Goal: Information Seeking & Learning: Learn about a topic

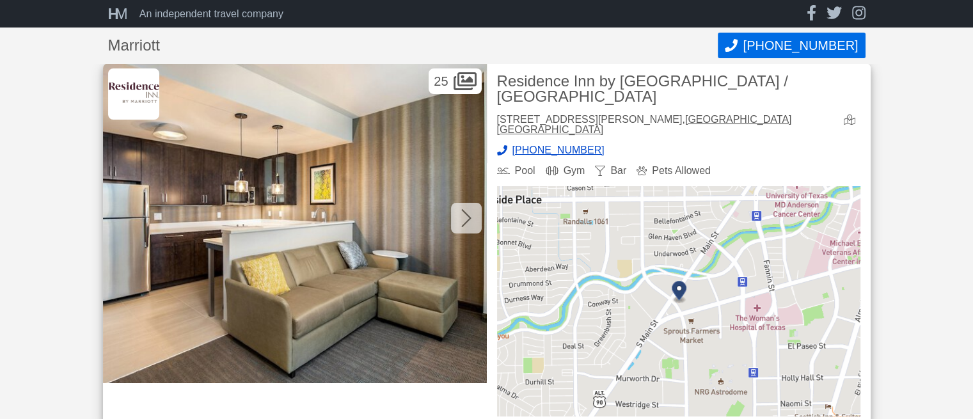
click at [466, 215] on icon at bounding box center [466, 218] width 10 height 20
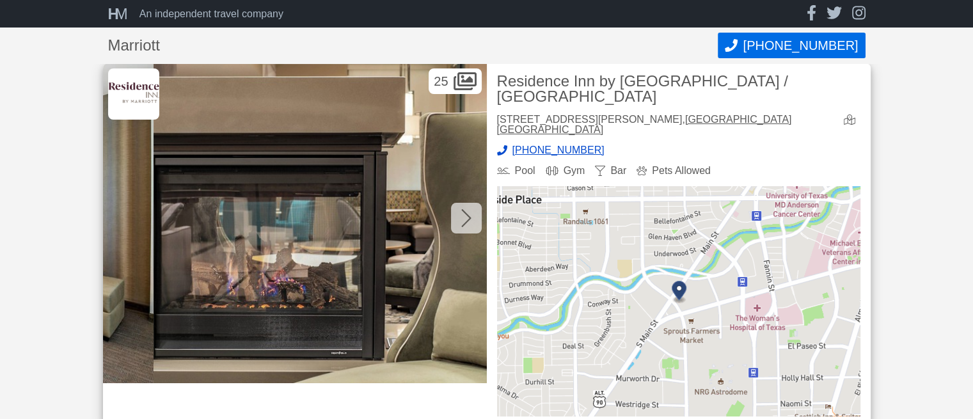
scroll to position [0, 384]
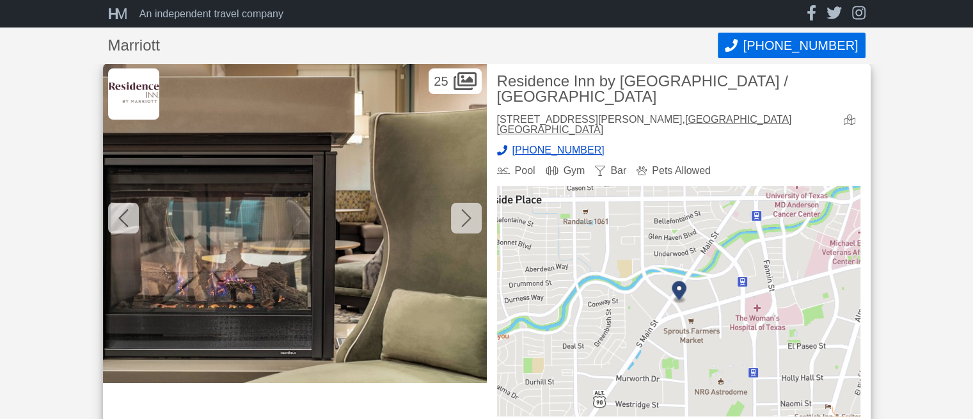
click at [465, 216] on icon at bounding box center [466, 218] width 10 height 20
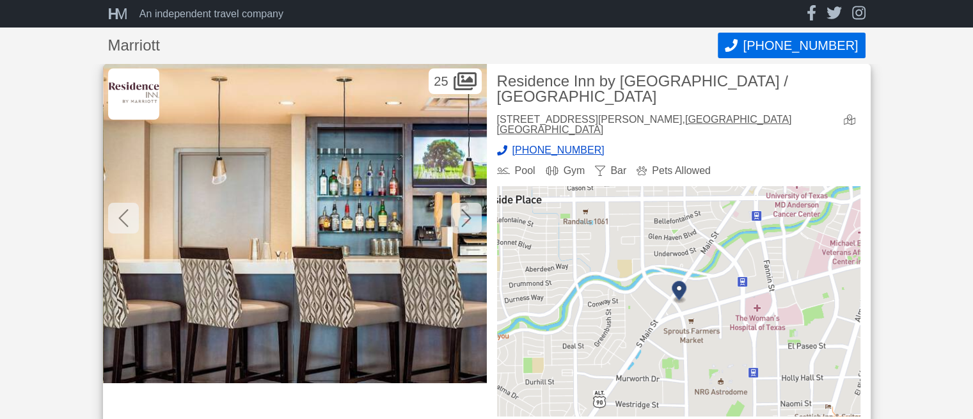
scroll to position [0, 768]
click at [466, 216] on icon at bounding box center [466, 218] width 10 height 20
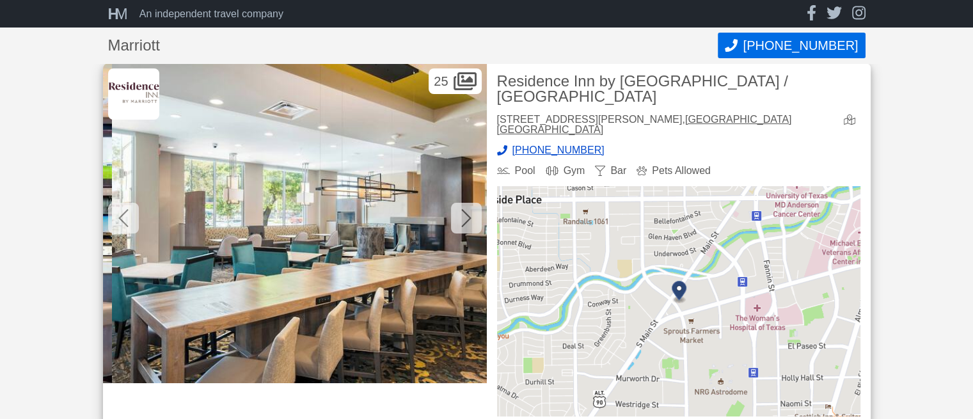
scroll to position [0, 1152]
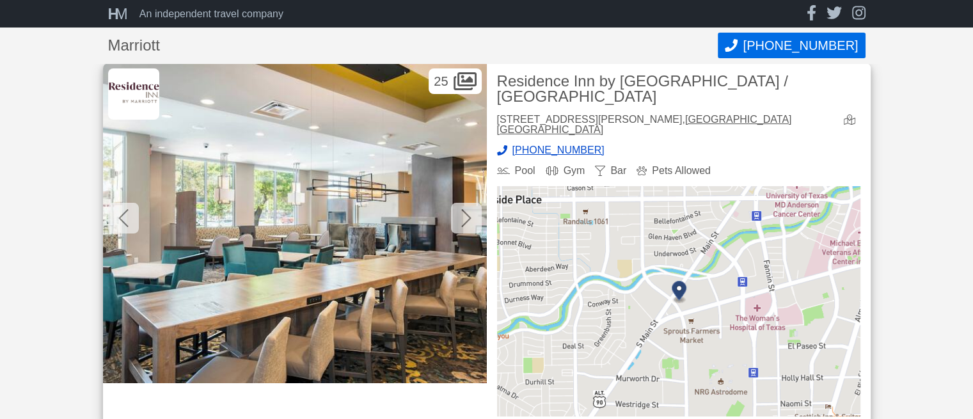
click at [466, 216] on icon at bounding box center [466, 218] width 10 height 20
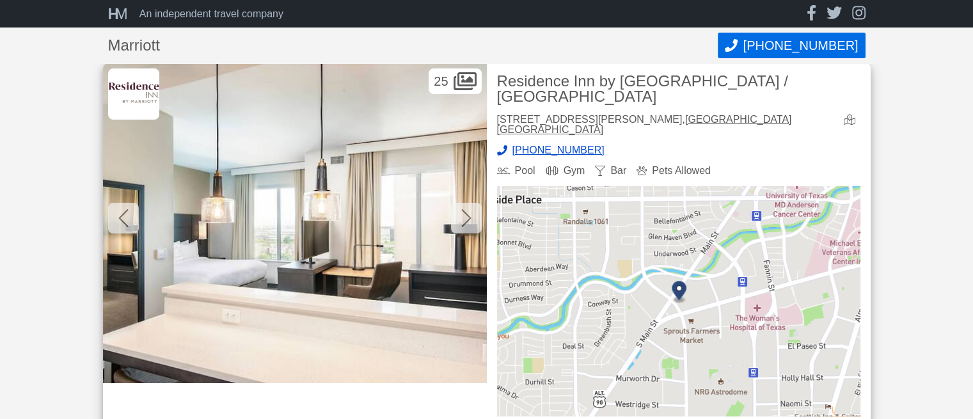
click at [468, 214] on icon at bounding box center [466, 218] width 10 height 20
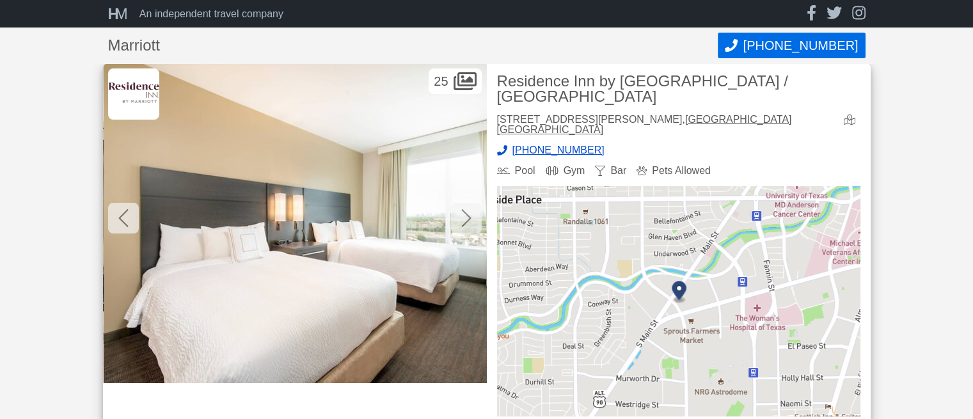
scroll to position [0, 1920]
click at [468, 214] on icon at bounding box center [466, 218] width 10 height 20
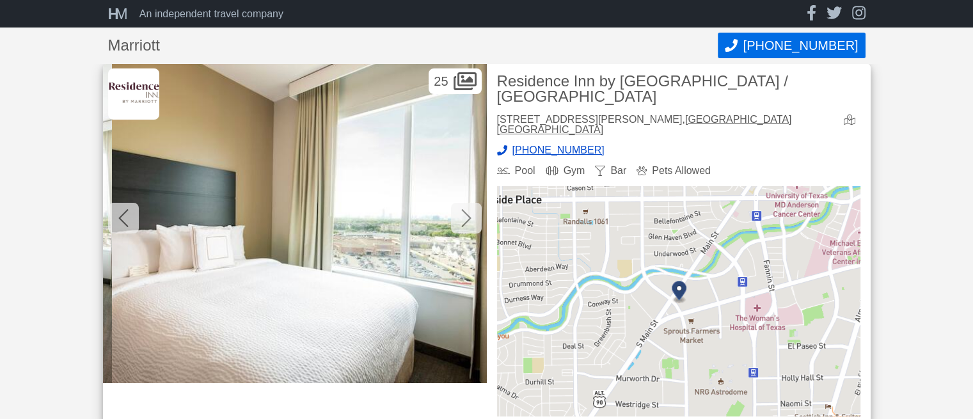
scroll to position [0, 2303]
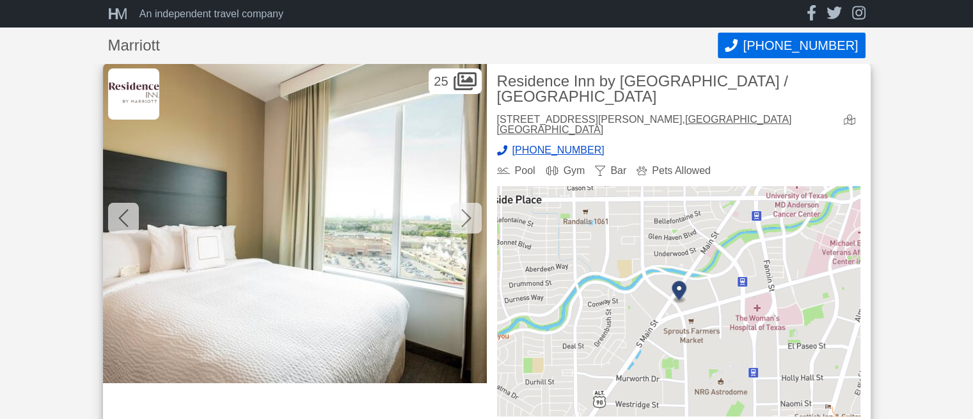
click at [463, 209] on icon at bounding box center [466, 218] width 10 height 20
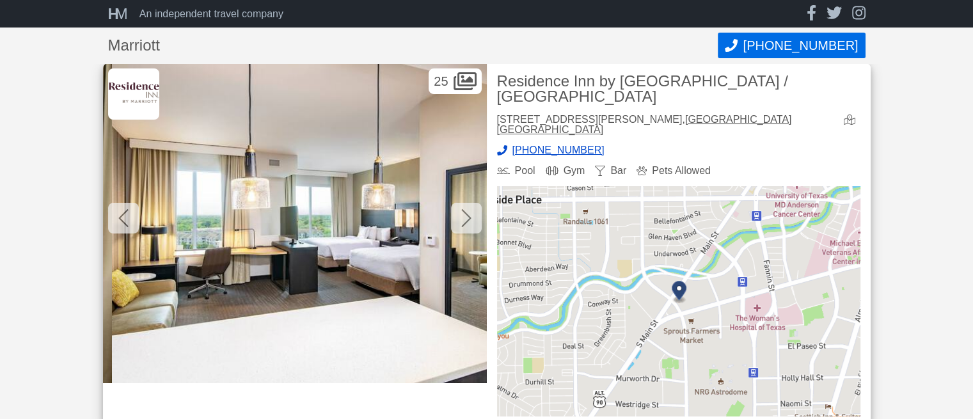
scroll to position [0, 2687]
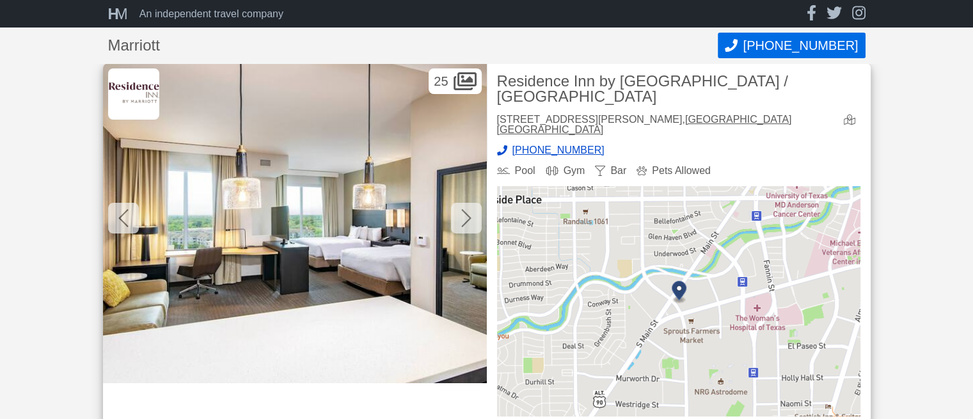
click at [463, 208] on icon at bounding box center [466, 218] width 10 height 20
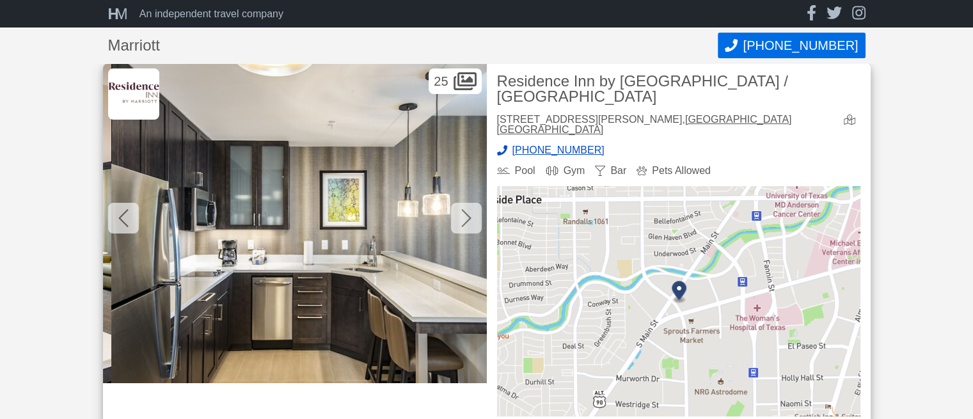
scroll to position [0, 3071]
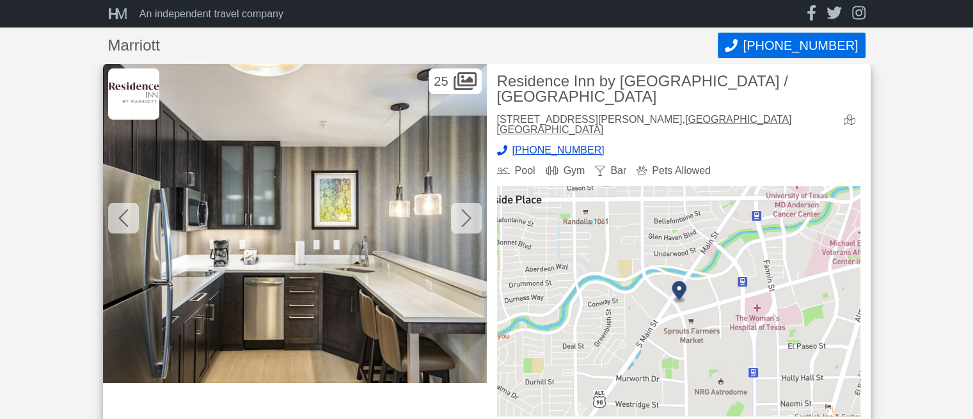
click at [463, 209] on icon at bounding box center [466, 218] width 10 height 20
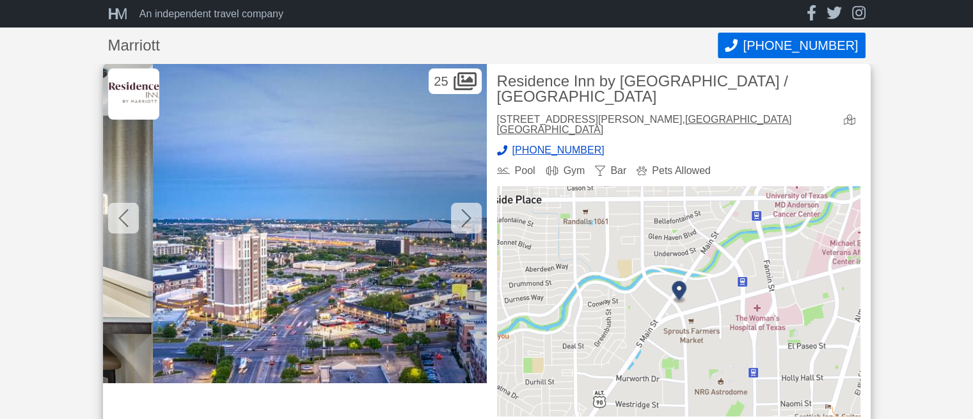
scroll to position [0, 3455]
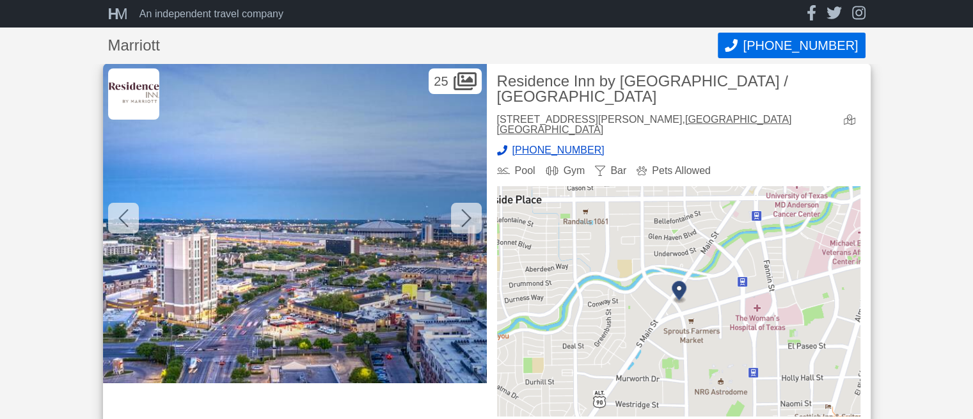
click at [466, 218] on icon at bounding box center [466, 218] width 10 height 20
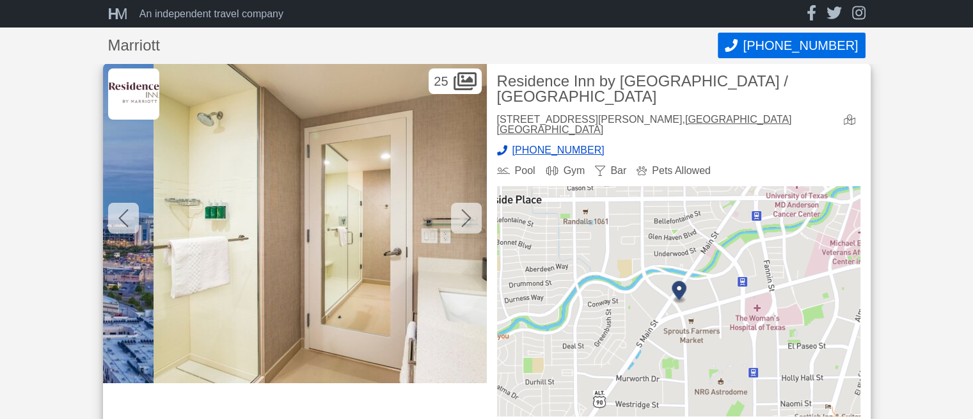
scroll to position [0, 3839]
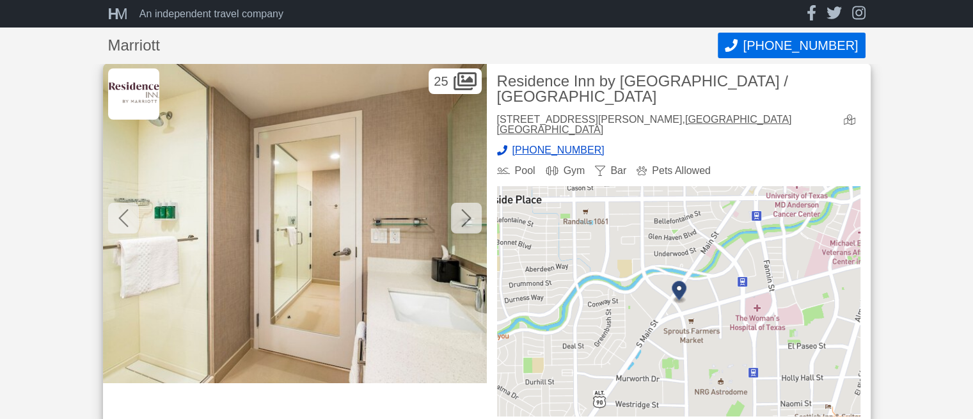
click at [123, 214] on icon at bounding box center [123, 218] width 10 height 18
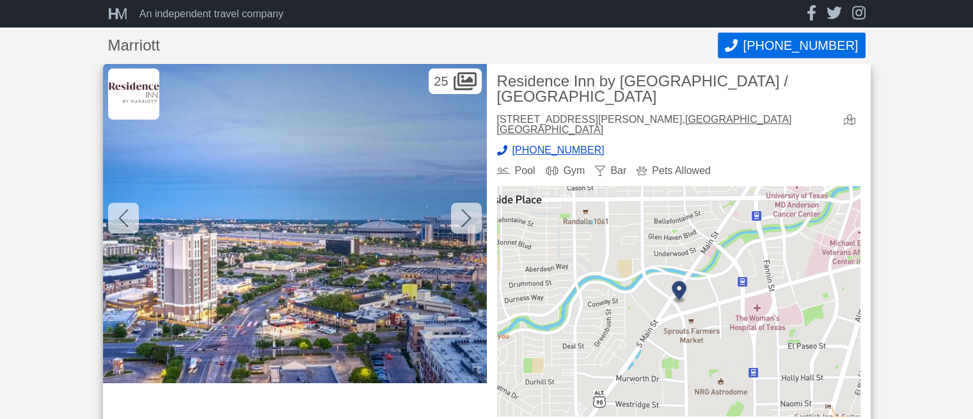
scroll to position [0, 3455]
click at [466, 218] on icon at bounding box center [466, 218] width 10 height 20
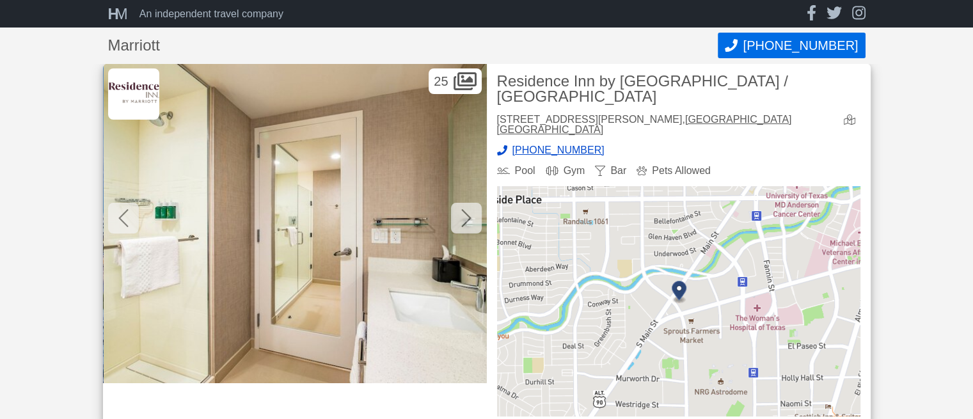
scroll to position [0, 3839]
click at [463, 219] on icon at bounding box center [466, 218] width 10 height 20
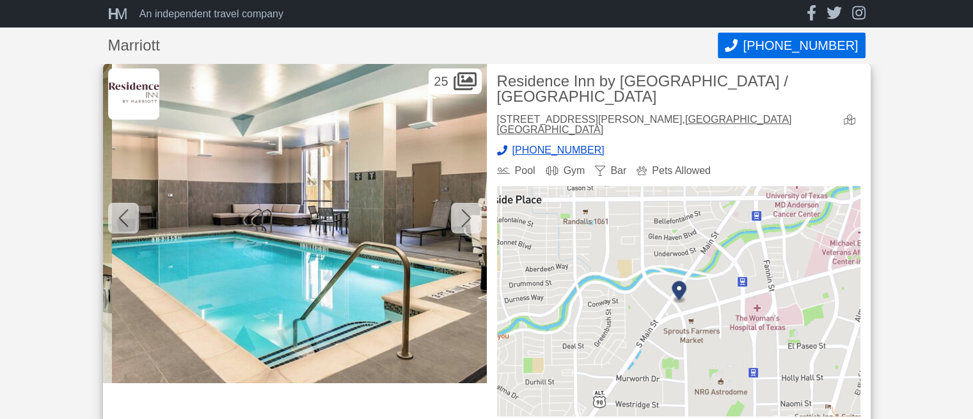
scroll to position [0, 4223]
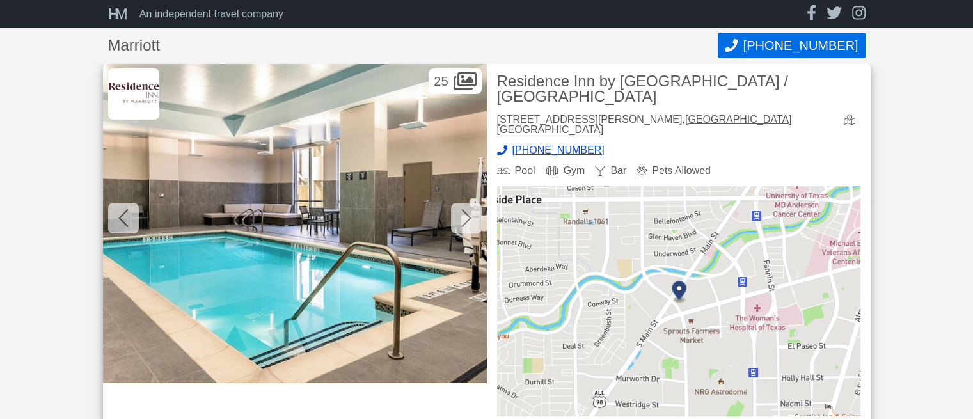
click at [465, 212] on icon at bounding box center [466, 218] width 10 height 18
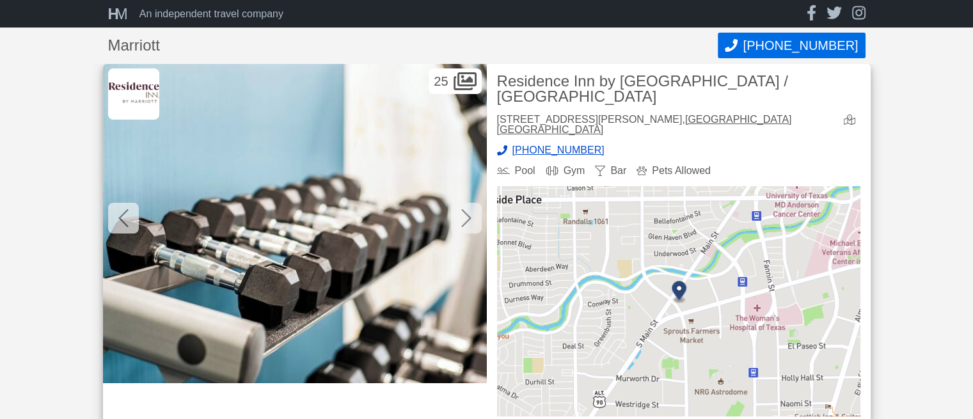
click at [465, 211] on icon at bounding box center [466, 218] width 10 height 20
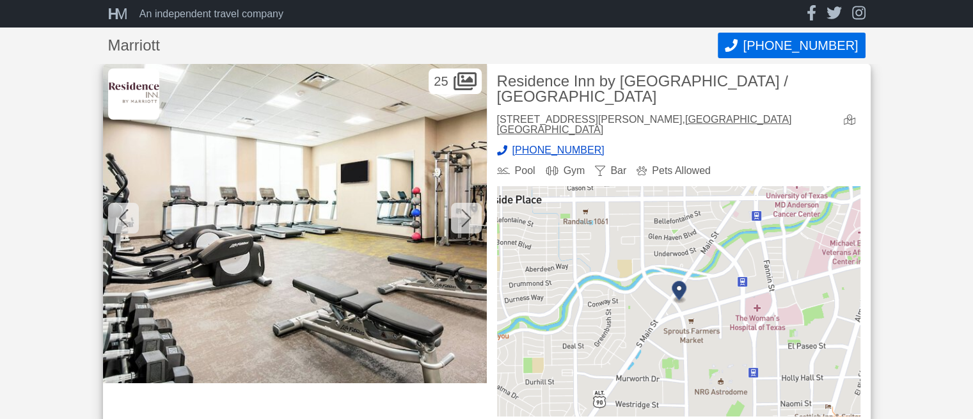
click at [467, 205] on div at bounding box center [466, 218] width 31 height 31
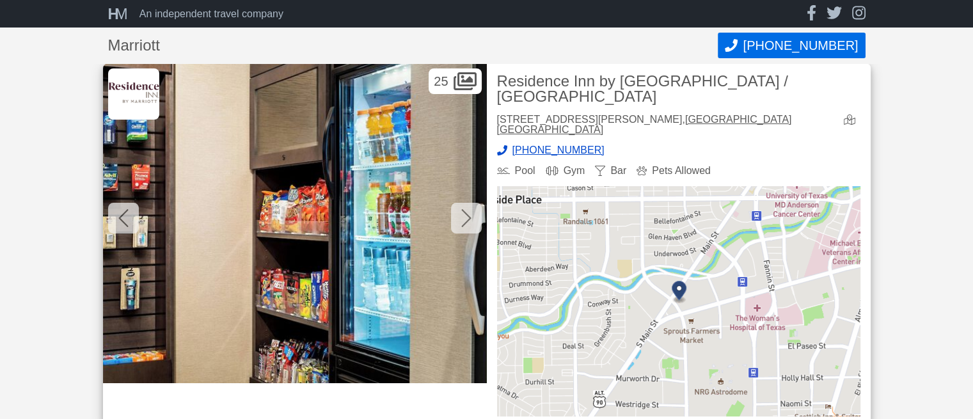
click at [467, 205] on div at bounding box center [466, 218] width 31 height 31
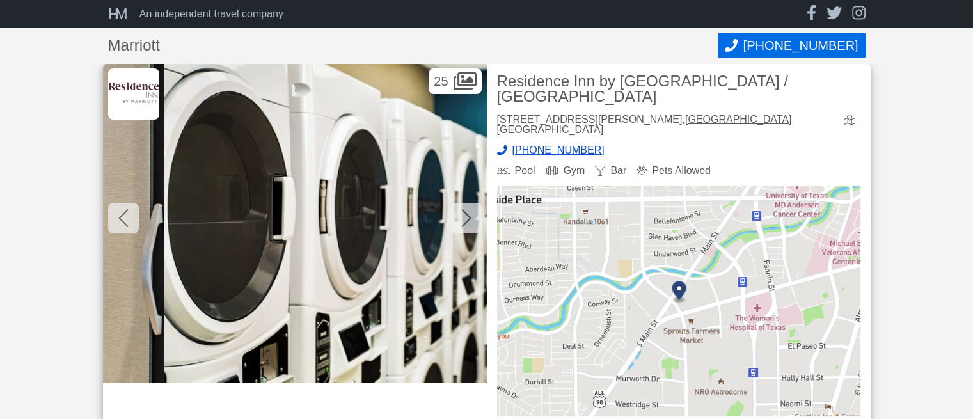
scroll to position [0, 5759]
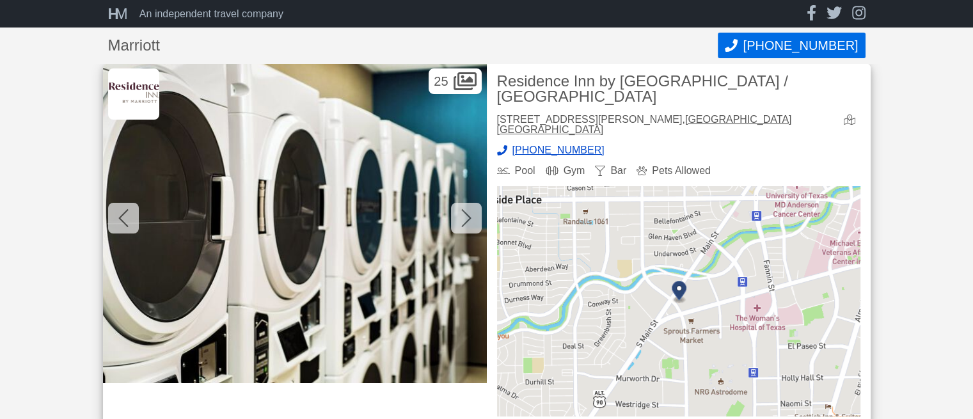
click at [479, 183] on img at bounding box center [295, 223] width 384 height 320
click at [471, 211] on div at bounding box center [466, 218] width 31 height 31
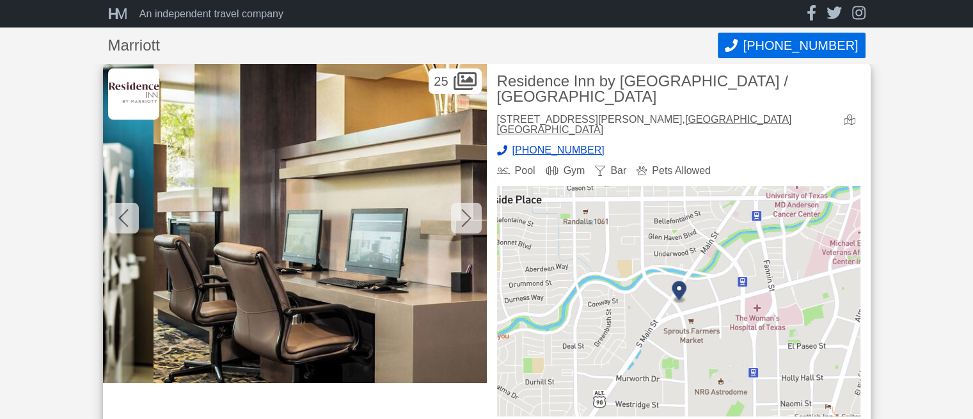
scroll to position [0, 6143]
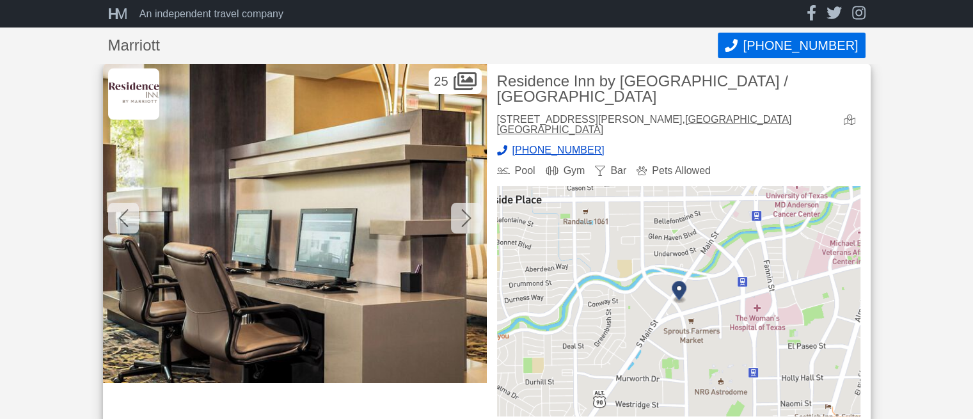
click at [468, 216] on icon at bounding box center [466, 218] width 10 height 18
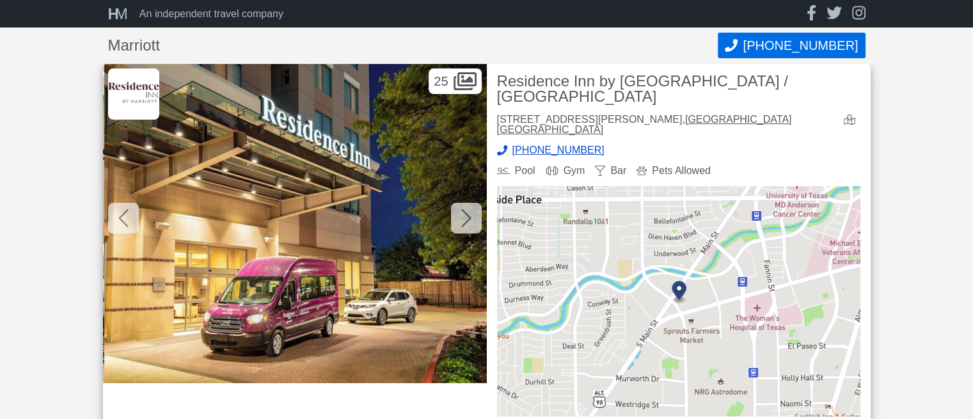
scroll to position [0, 6526]
click at [468, 216] on icon at bounding box center [466, 218] width 10 height 18
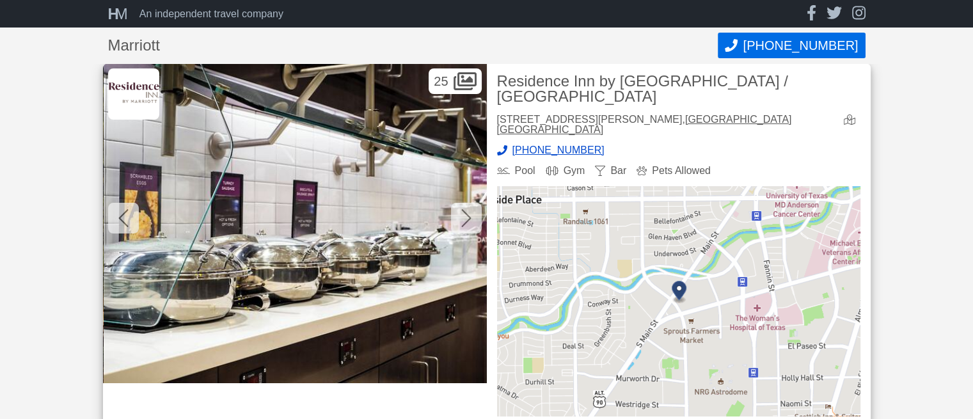
scroll to position [0, 6910]
click at [468, 216] on icon at bounding box center [466, 218] width 10 height 18
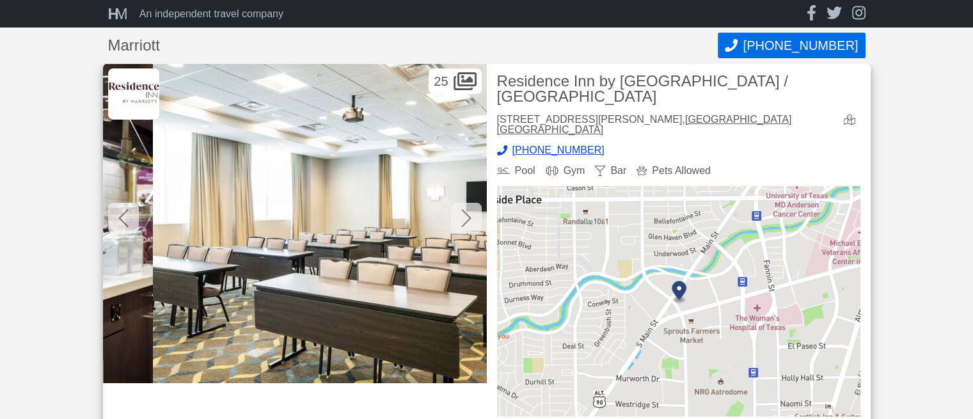
scroll to position [0, 7294]
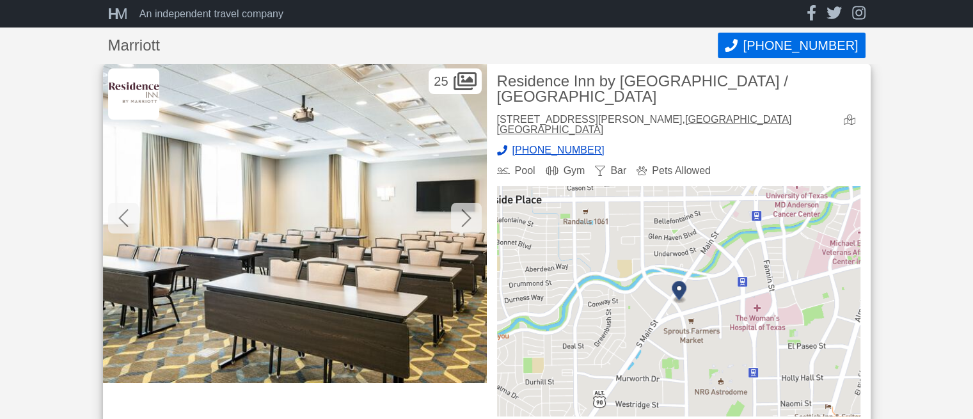
click at [468, 216] on icon at bounding box center [466, 218] width 10 height 18
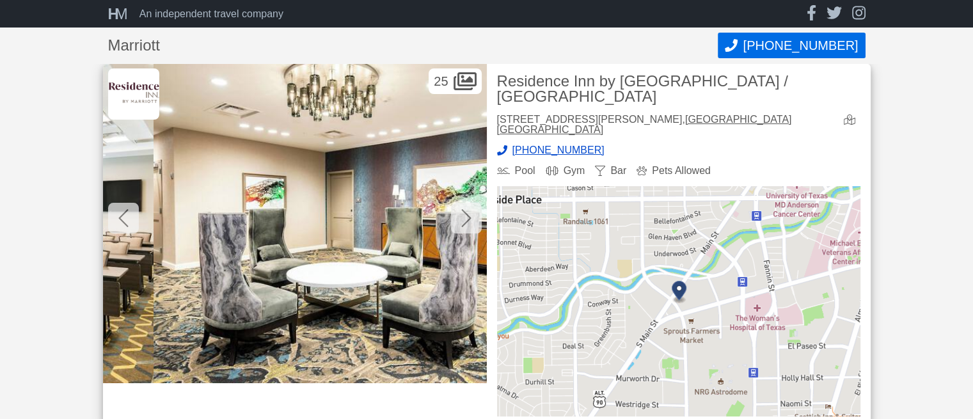
scroll to position [0, 7678]
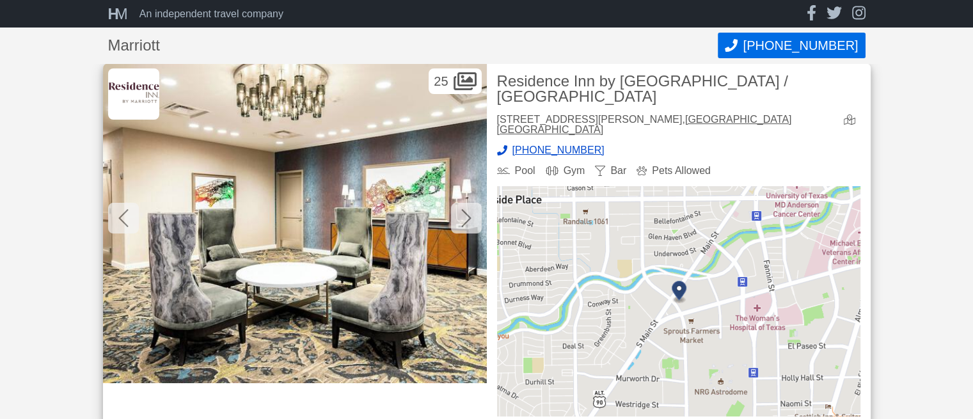
click at [468, 216] on icon at bounding box center [466, 218] width 10 height 18
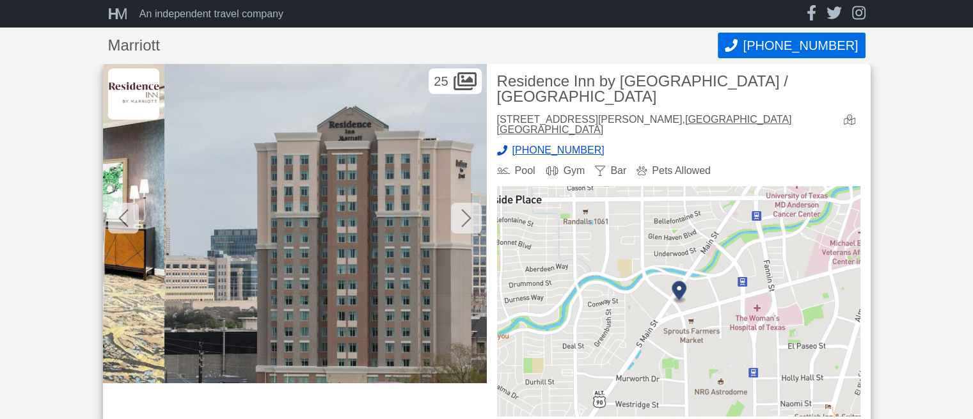
scroll to position [0, 8062]
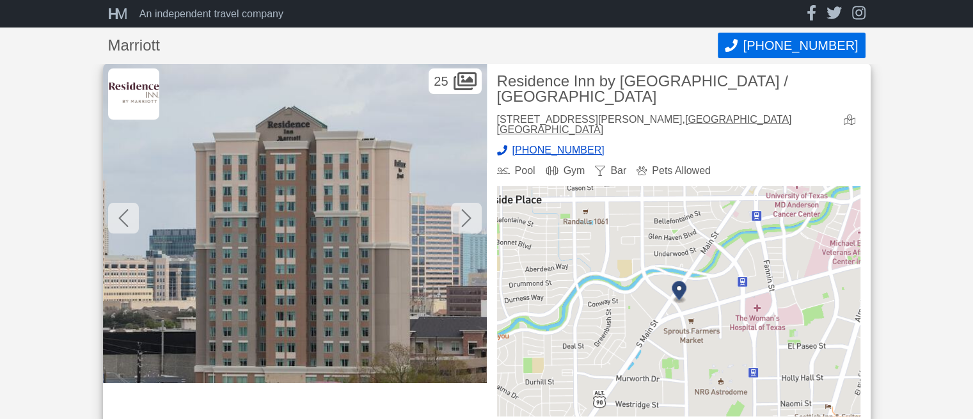
click at [468, 216] on icon at bounding box center [466, 218] width 10 height 18
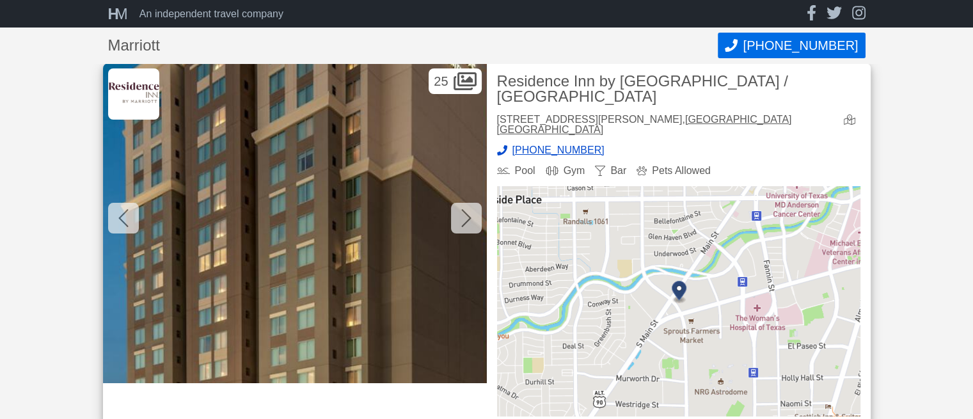
click at [468, 216] on icon at bounding box center [466, 218] width 10 height 18
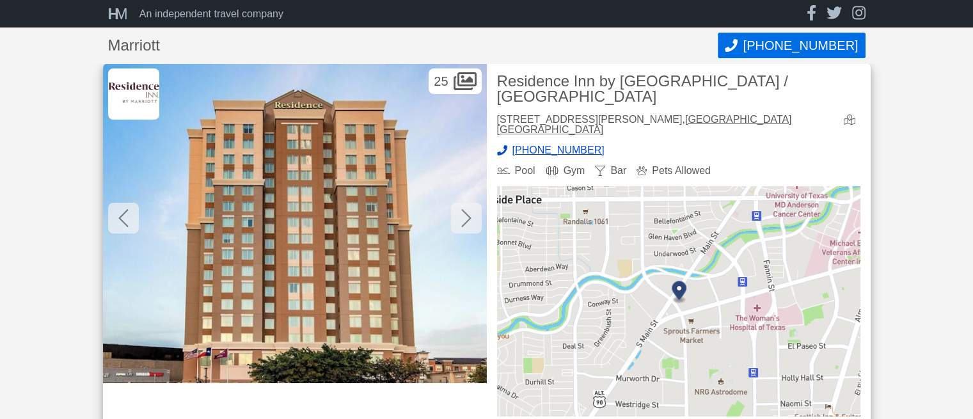
click at [468, 216] on icon at bounding box center [466, 218] width 10 height 18
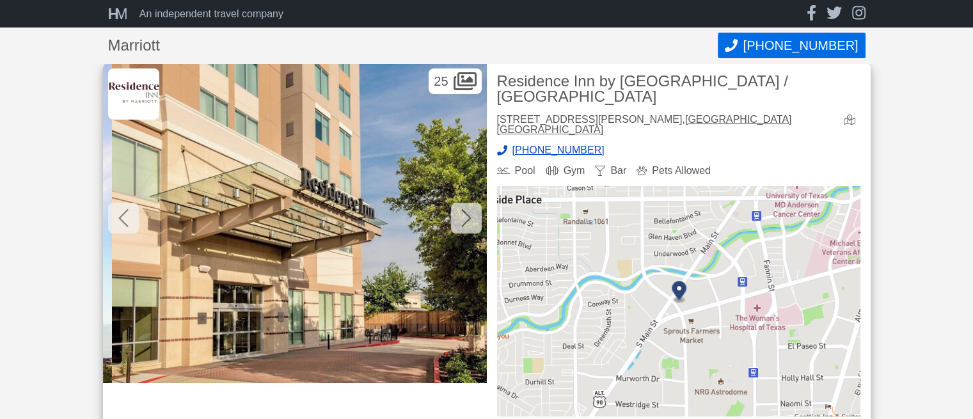
scroll to position [0, 9214]
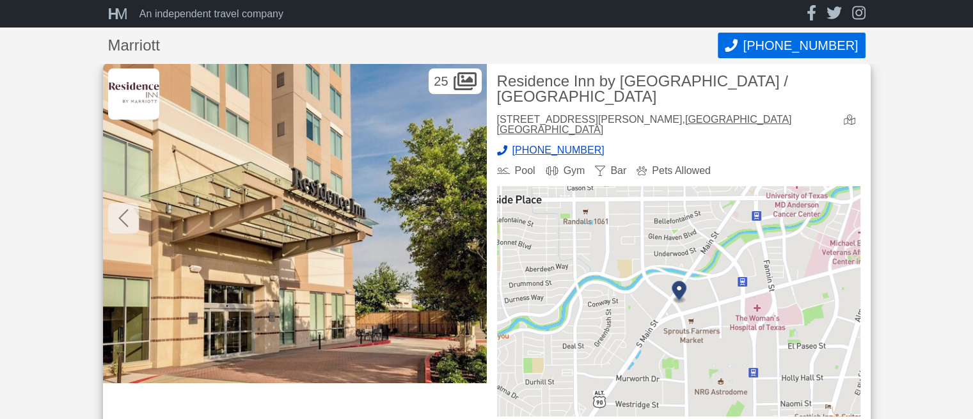
click at [468, 216] on img at bounding box center [295, 223] width 384 height 320
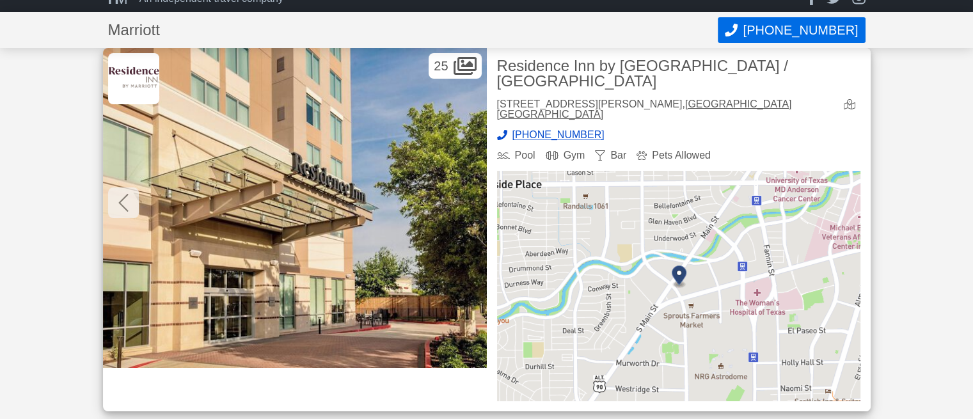
scroll to position [0, 0]
